Goal: Task Accomplishment & Management: Use online tool/utility

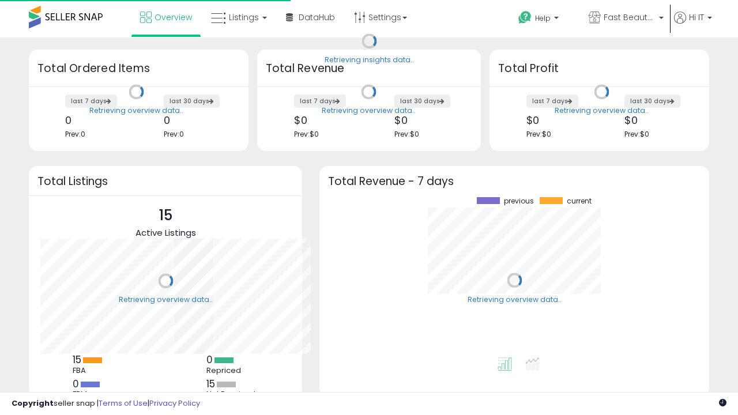
scroll to position [160, 367]
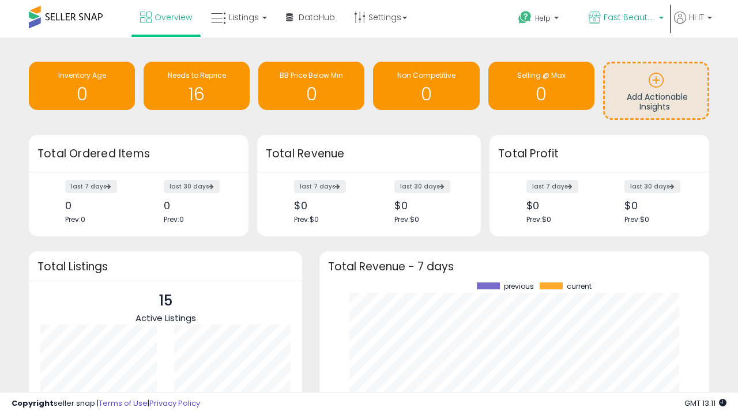
click at [625, 18] on span "Fast Beauty ([GEOGRAPHIC_DATA])" at bounding box center [630, 18] width 52 height 12
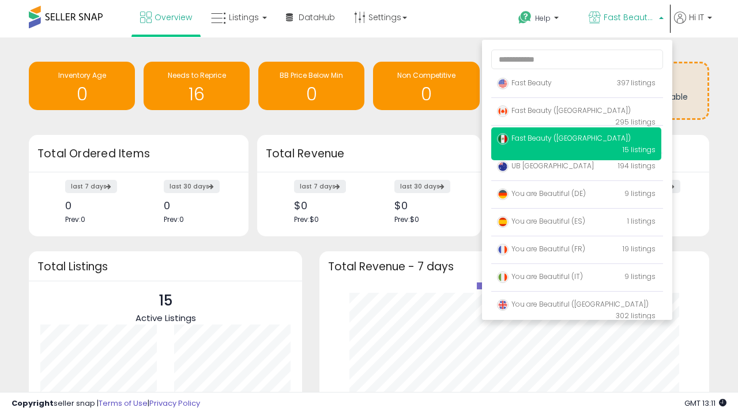
click at [576, 140] on span "Fast Beauty ([GEOGRAPHIC_DATA])" at bounding box center [564, 138] width 134 height 10
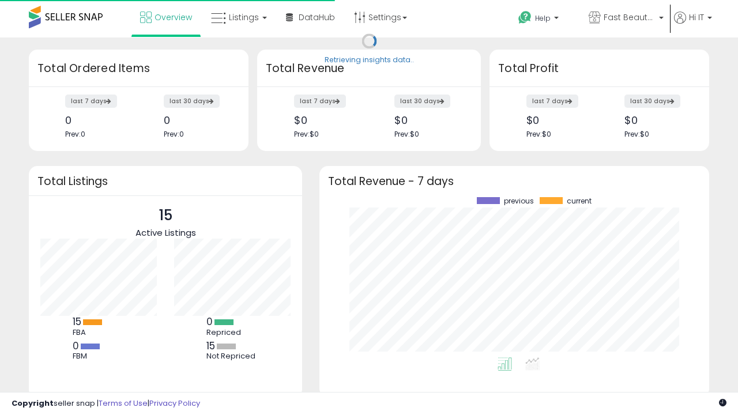
scroll to position [160, 367]
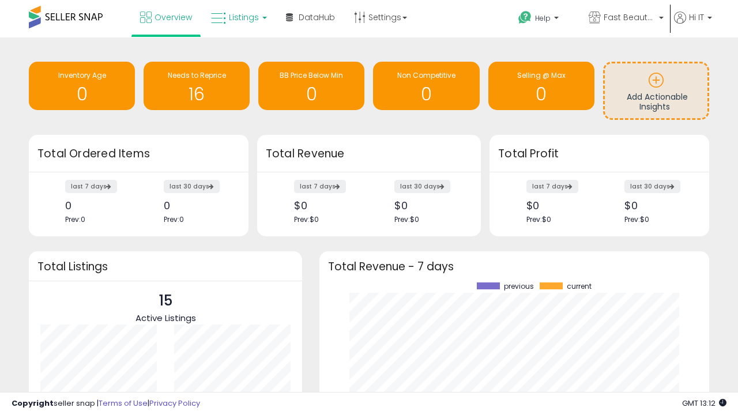
click at [238, 17] on span "Listings" at bounding box center [244, 18] width 30 height 12
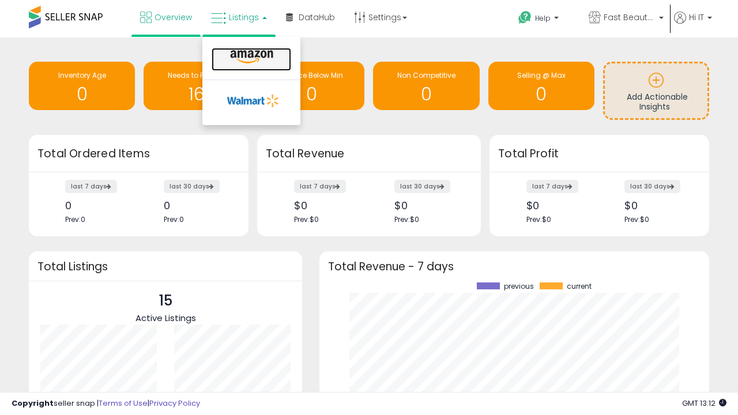
click at [250, 57] on icon at bounding box center [252, 57] width 50 height 15
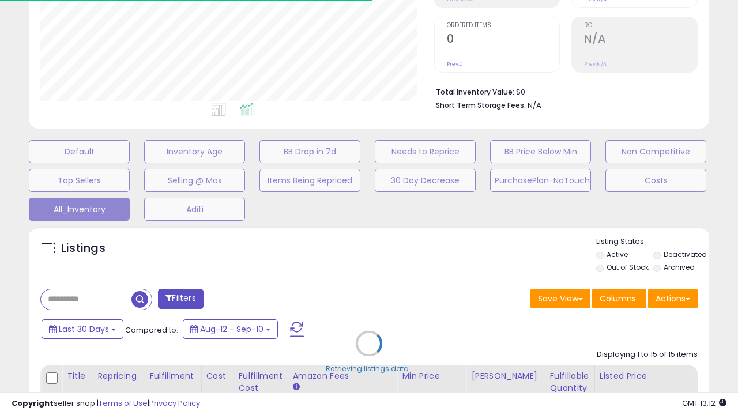
scroll to position [147, 0]
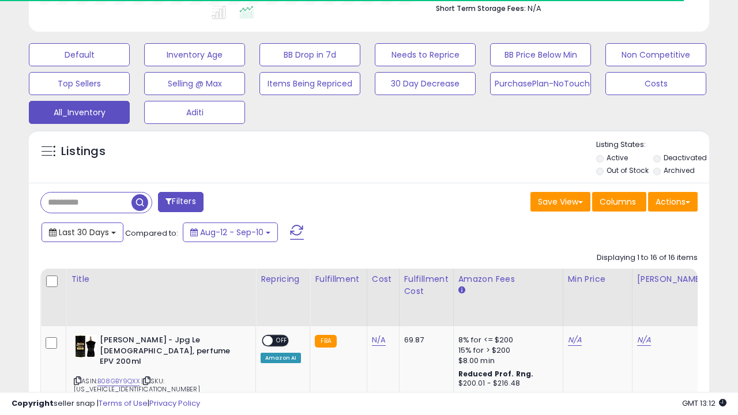
click at [73, 227] on span "Last 30 Days" at bounding box center [84, 233] width 50 height 12
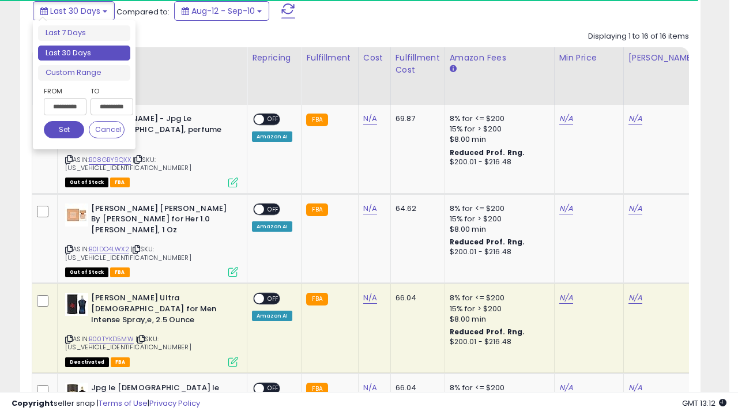
click at [84, 53] on li "Last 30 Days" at bounding box center [84, 54] width 92 height 16
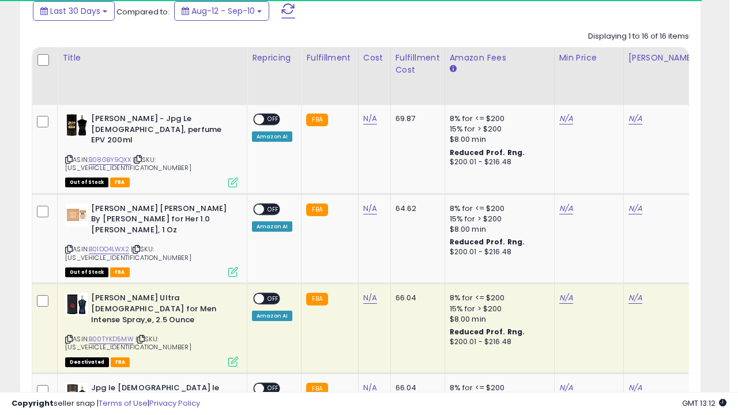
scroll to position [236, 393]
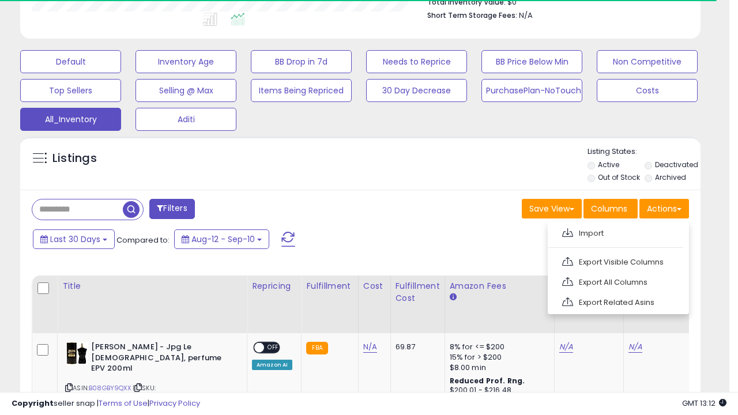
click at [617, 281] on link "Export All Columns" at bounding box center [617, 282] width 126 height 18
